Goal: Transaction & Acquisition: Purchase product/service

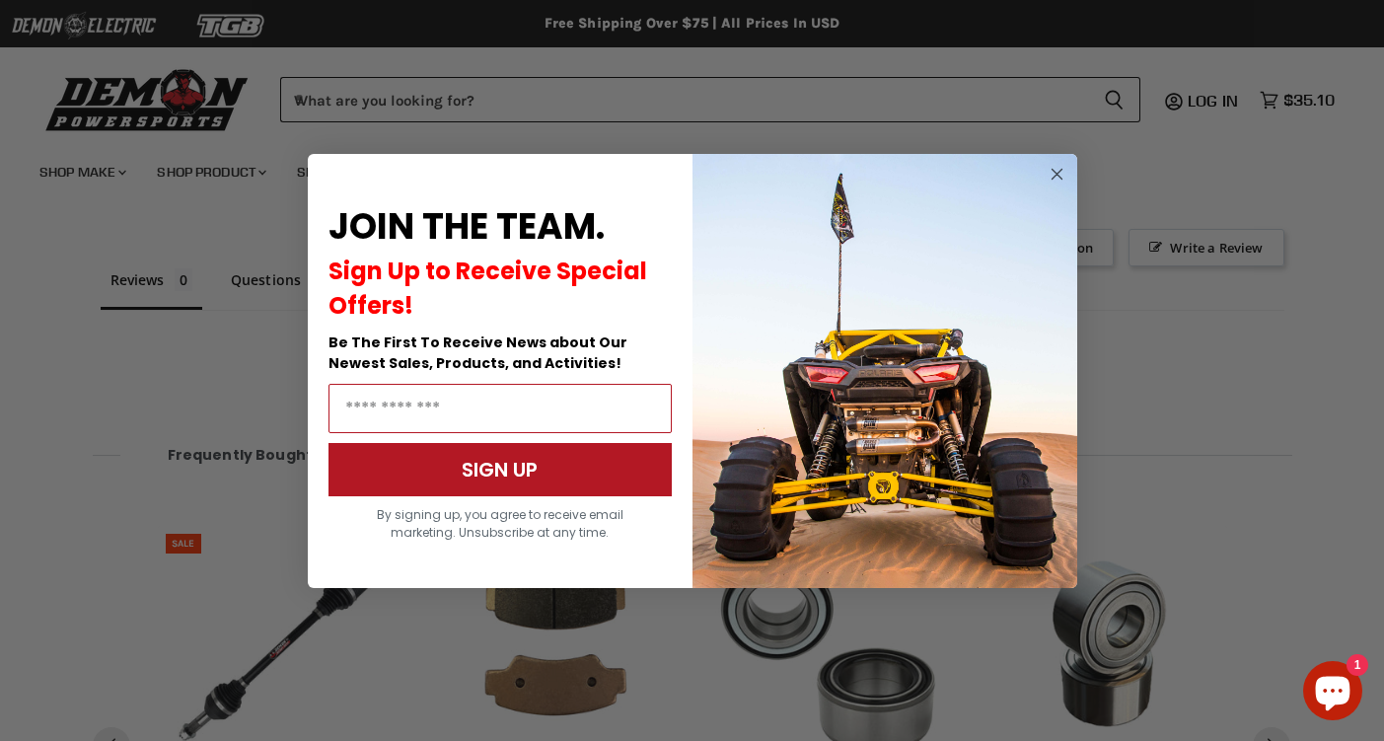
scroll to position [1482, 0]
